Goal: Find specific page/section: Find specific page/section

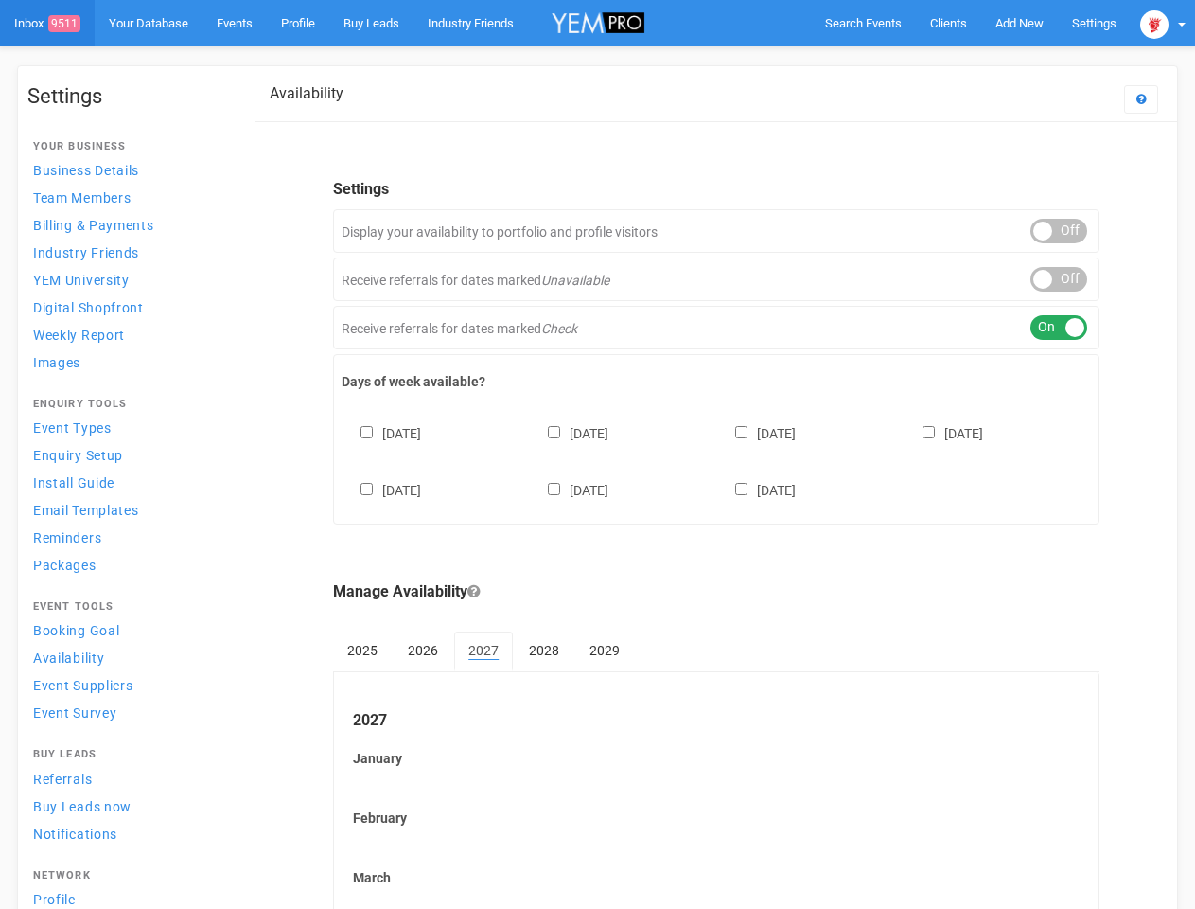
click at [597, 454] on div "[DATE] [DATE] [DATE] [DATE] [DATE] [DATE] [DATE]" at bounding box center [717, 453] width 750 height 114
click at [863, 23] on span "Search Events" at bounding box center [863, 23] width 77 height 14
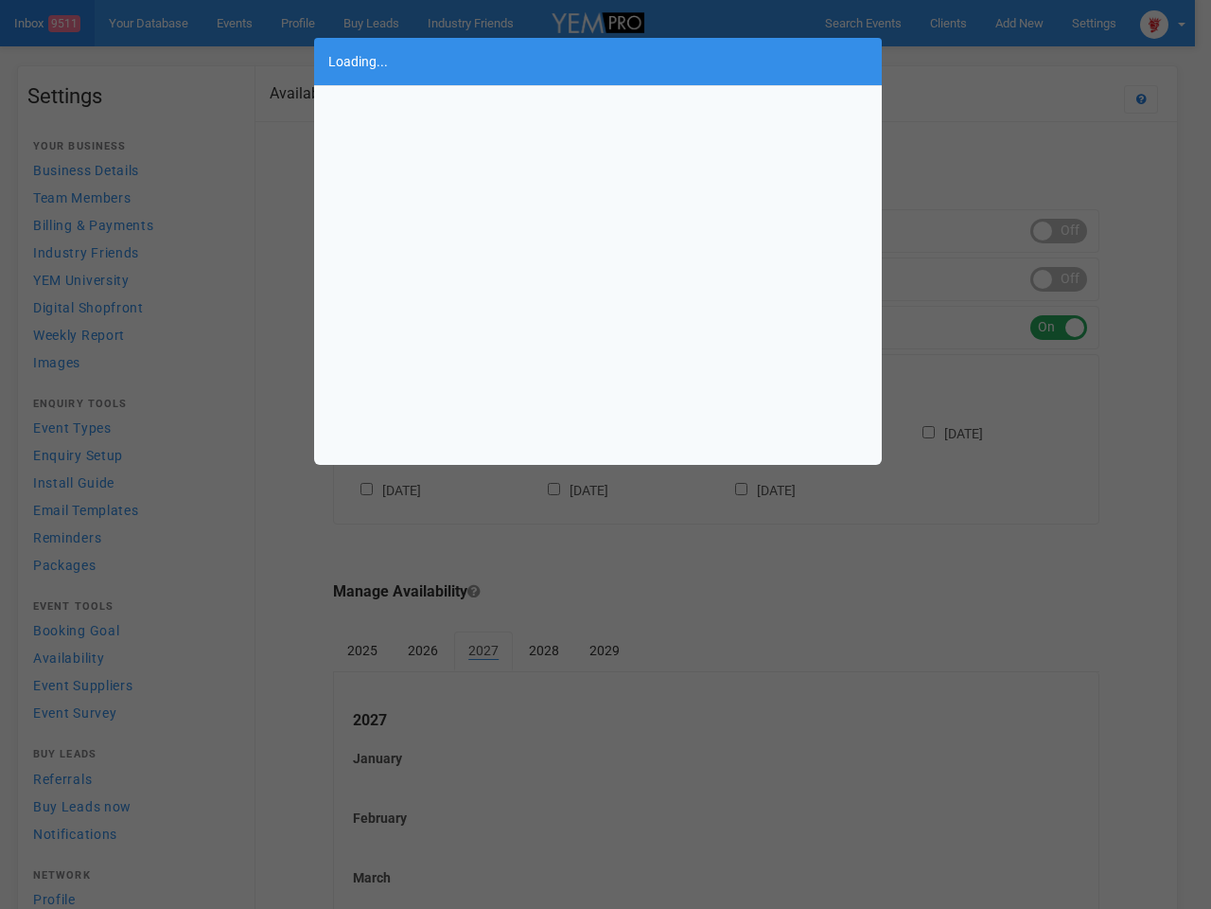
click at [976, 61] on div "Loading..." at bounding box center [605, 454] width 1211 height 909
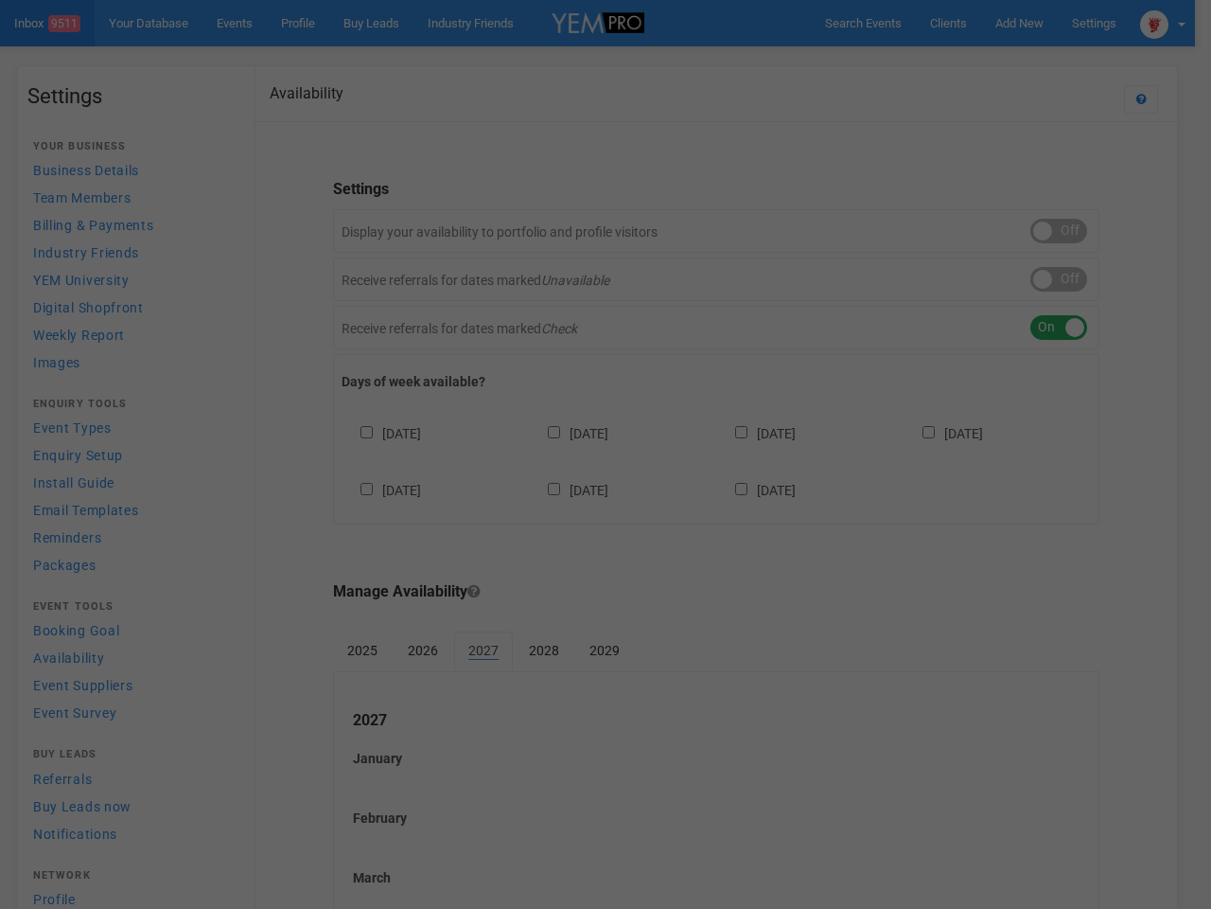
click at [1163, 23] on div at bounding box center [605, 454] width 1211 height 909
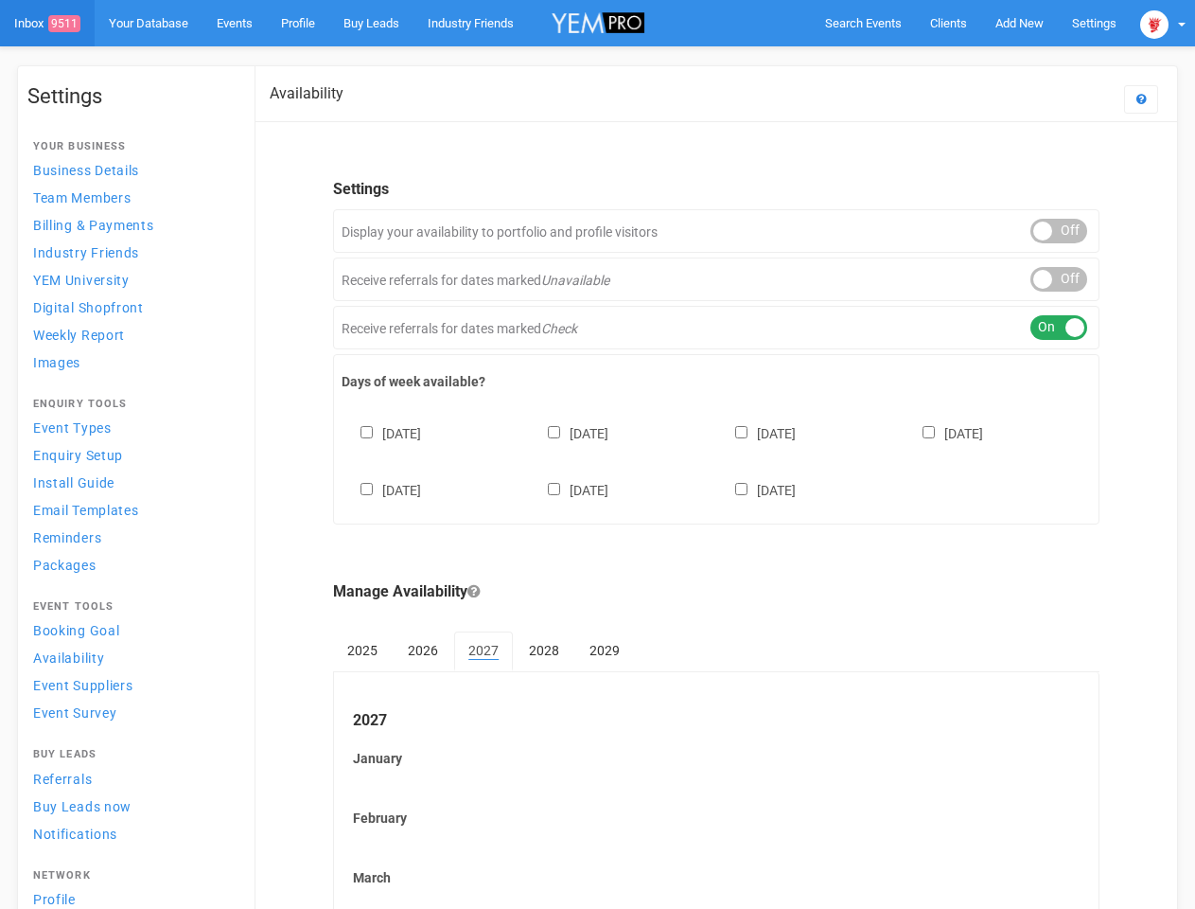
click at [1059, 231] on div "ON OFF" at bounding box center [1059, 231] width 57 height 25
click at [1059, 279] on div "ON OFF" at bounding box center [1059, 279] width 57 height 25
click at [1059, 327] on div "ON OFF" at bounding box center [1059, 327] width 57 height 25
click at [716, 459] on div "[DATE] [DATE] [DATE] [DATE] [DATE] [DATE] [DATE]" at bounding box center [717, 453] width 750 height 114
